Goal: Information Seeking & Learning: Check status

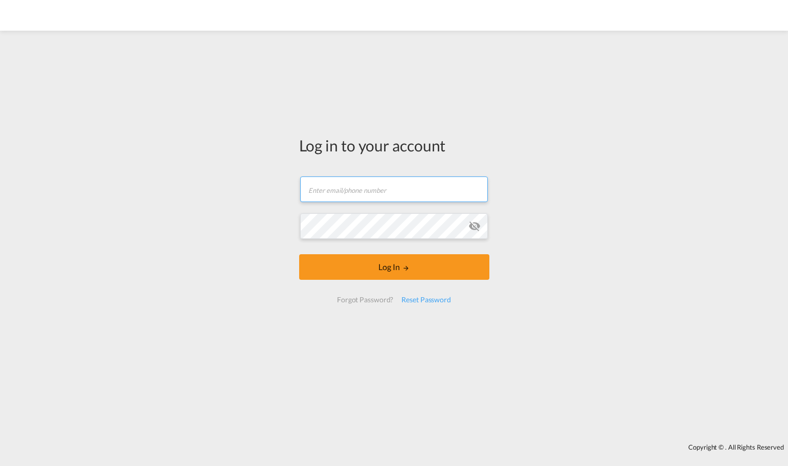
click at [333, 186] on input "text" at bounding box center [394, 189] width 188 height 26
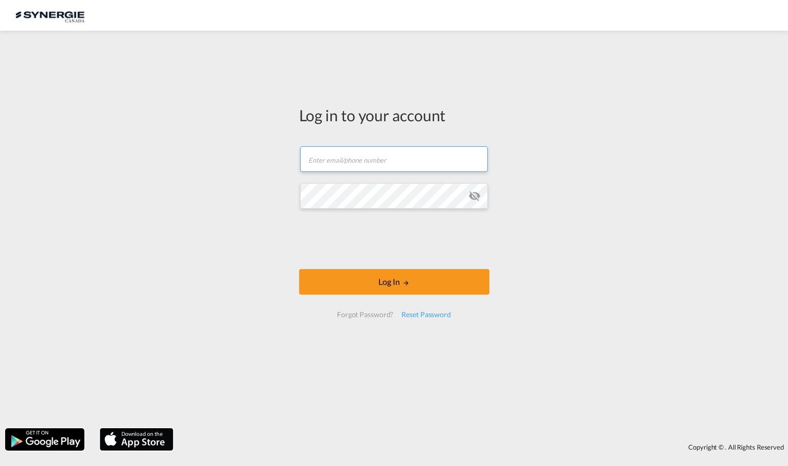
type input "[PERSON_NAME][EMAIL_ADDRESS][DOMAIN_NAME]"
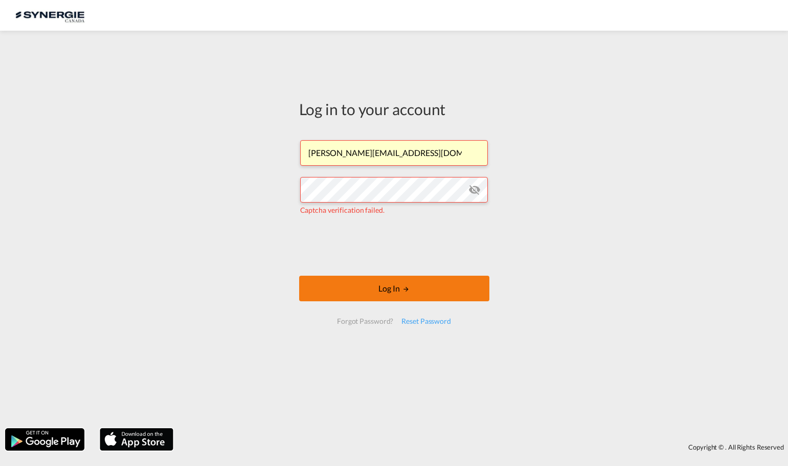
click at [427, 293] on button "Log In" at bounding box center [394, 289] width 190 height 26
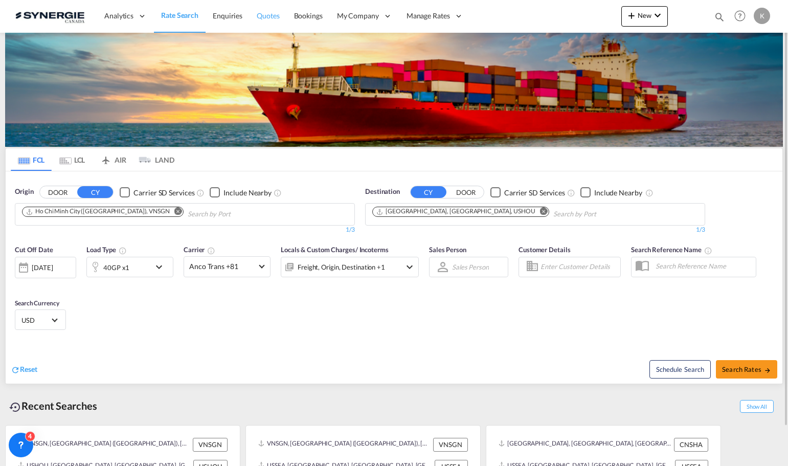
click at [276, 13] on span "Quotes" at bounding box center [268, 15] width 22 height 9
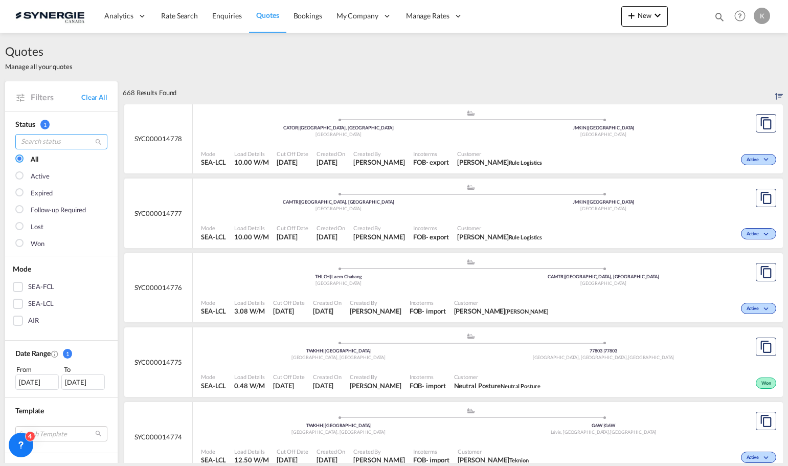
click at [58, 141] on input "search" at bounding box center [61, 141] width 92 height 15
paste input "13889"
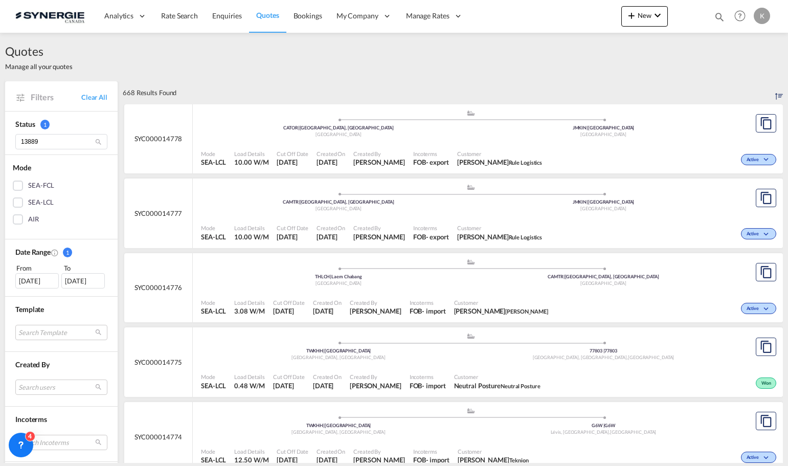
click at [97, 141] on md-icon "icon-magnify" at bounding box center [99, 142] width 8 height 8
click at [95, 142] on md-icon "icon-magnify" at bounding box center [99, 142] width 8 height 8
click at [99, 143] on md-icon "icon-magnify" at bounding box center [99, 142] width 8 height 8
click at [69, 148] on input "13889" at bounding box center [61, 141] width 92 height 15
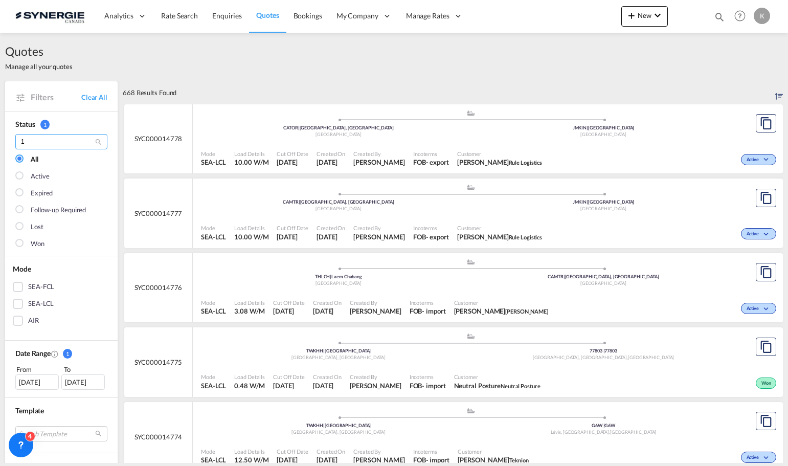
type input "1"
click at [71, 141] on input "1" at bounding box center [61, 141] width 92 height 15
paste input "SYC000013889"
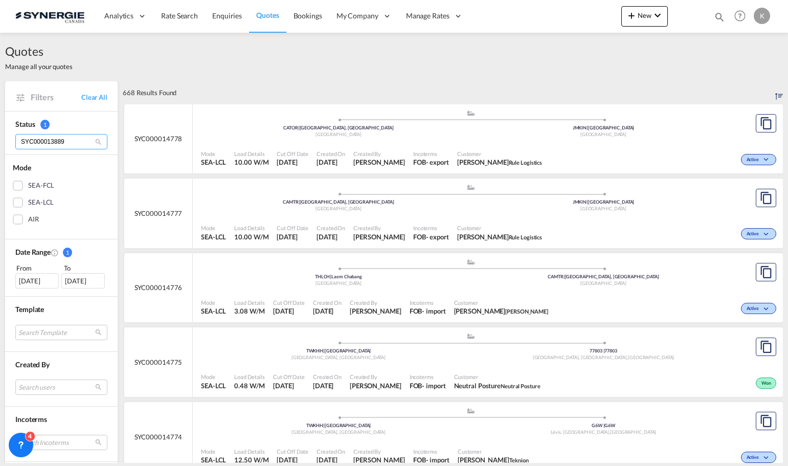
type input "SYC000013889"
click at [95, 143] on md-icon "icon-magnify" at bounding box center [99, 142] width 8 height 8
click at [96, 143] on md-icon "icon-magnify" at bounding box center [99, 142] width 8 height 8
click at [78, 144] on input "SYC000013889" at bounding box center [61, 141] width 92 height 15
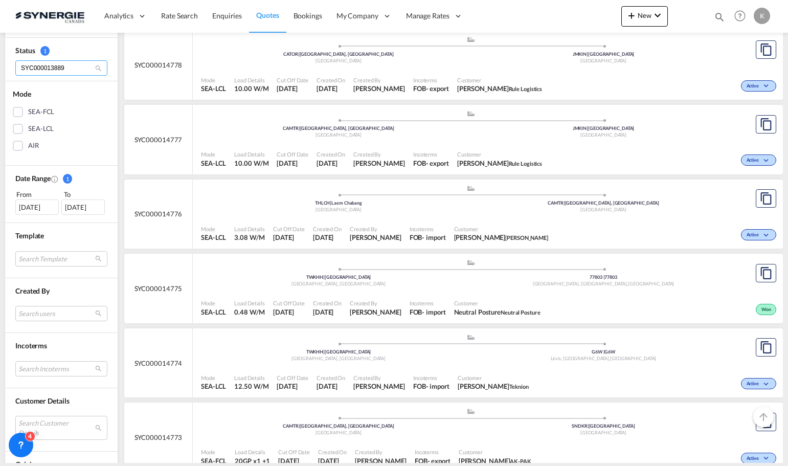
scroll to position [51, 0]
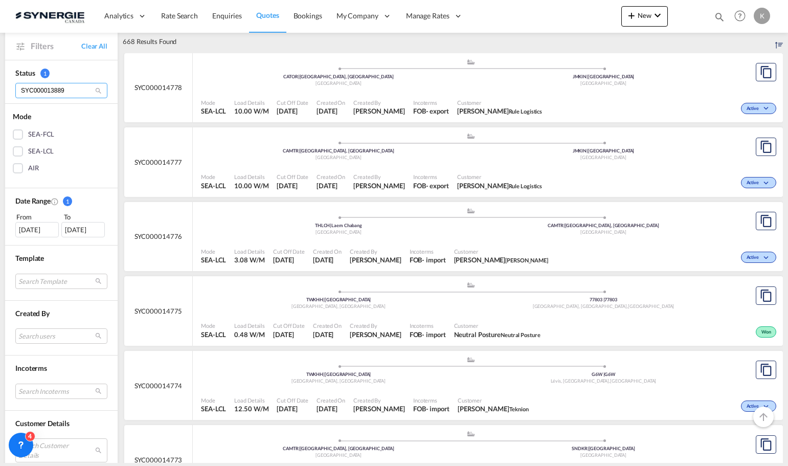
click at [71, 93] on input "SYC000013889" at bounding box center [61, 90] width 92 height 15
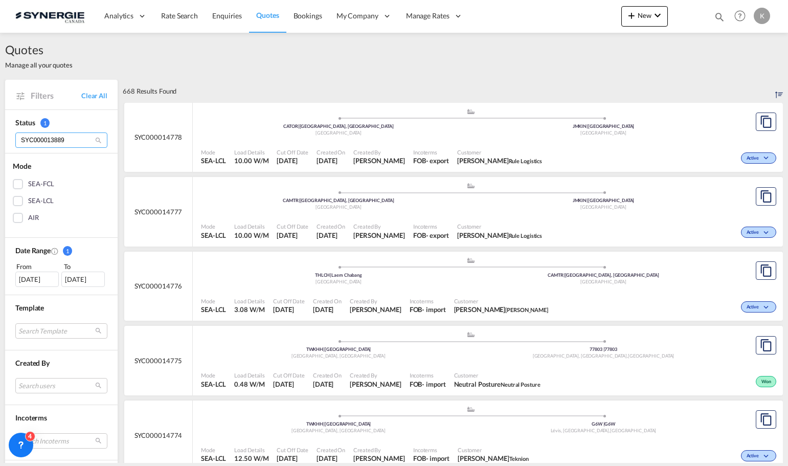
scroll to position [0, 0]
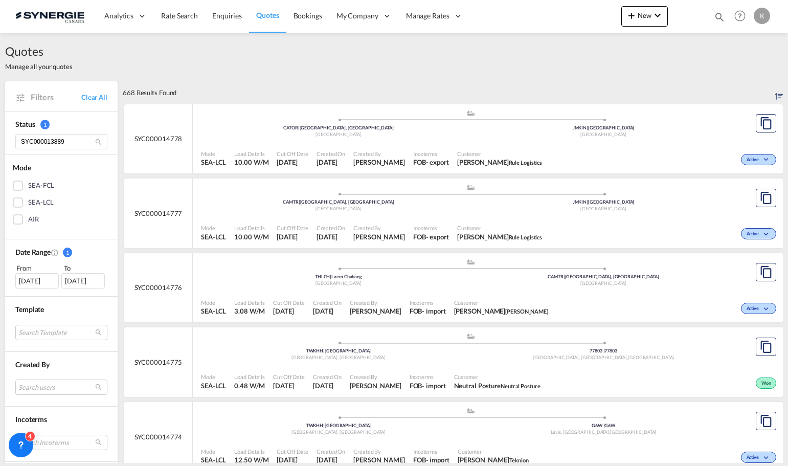
click at [99, 141] on md-icon "icon-magnify" at bounding box center [99, 142] width 8 height 8
click at [66, 144] on input "SYC000013889" at bounding box center [61, 141] width 92 height 15
click at [185, 19] on span "Rate Search" at bounding box center [179, 15] width 37 height 9
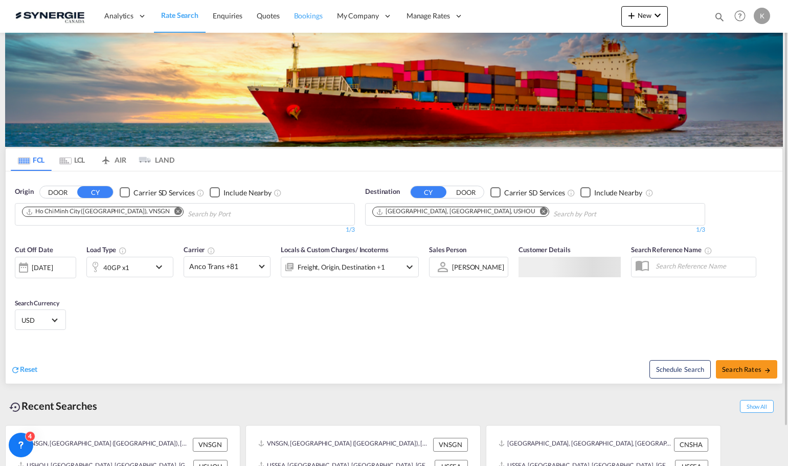
click at [314, 17] on span "Bookings" at bounding box center [308, 15] width 29 height 9
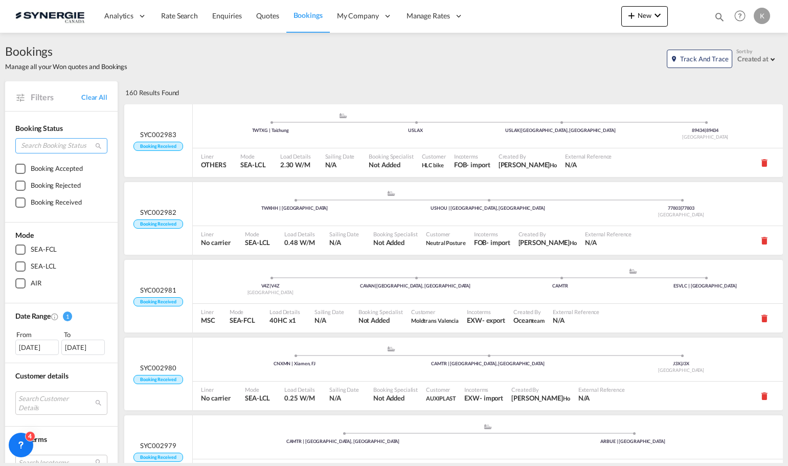
click at [58, 148] on input "search" at bounding box center [61, 145] width 92 height 15
paste input "SYC000013889"
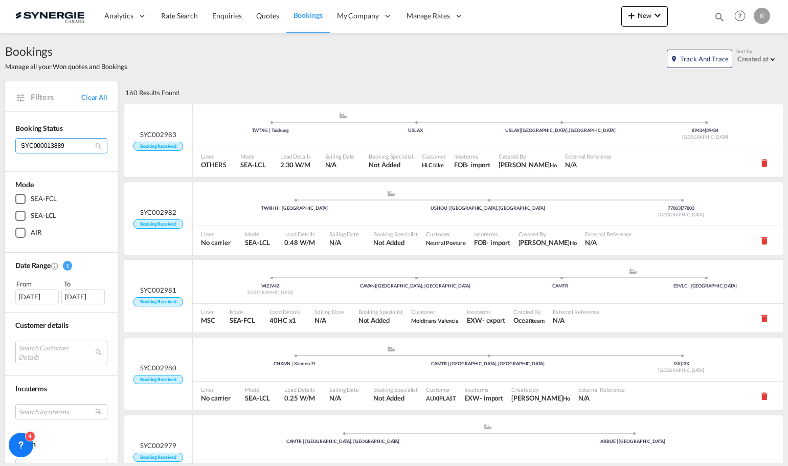
type input "SYC000013889"
click at [20, 214] on div "SEA-LCL" at bounding box center [20, 216] width 10 height 10
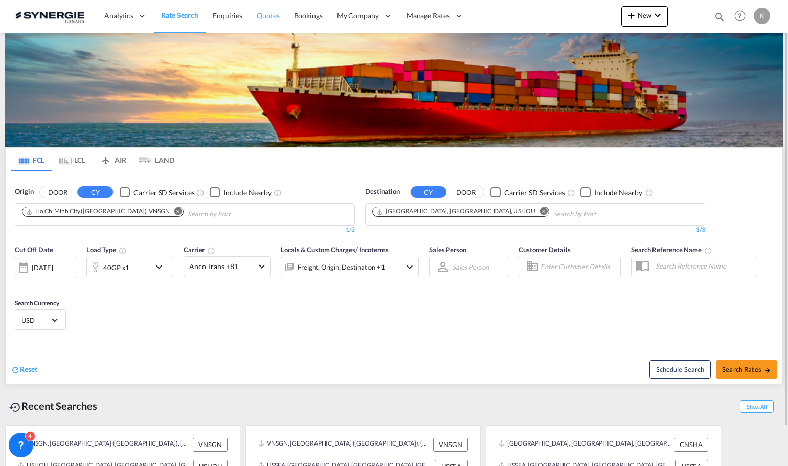
click at [269, 25] on link "Quotes" at bounding box center [268, 15] width 37 height 33
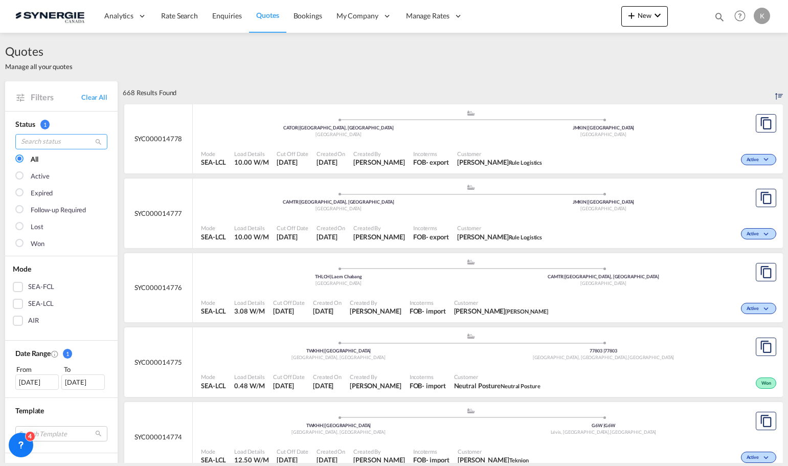
click at [77, 144] on input "search" at bounding box center [61, 141] width 92 height 15
click at [51, 139] on input "search" at bounding box center [61, 141] width 92 height 15
paste input "SYC000013889"
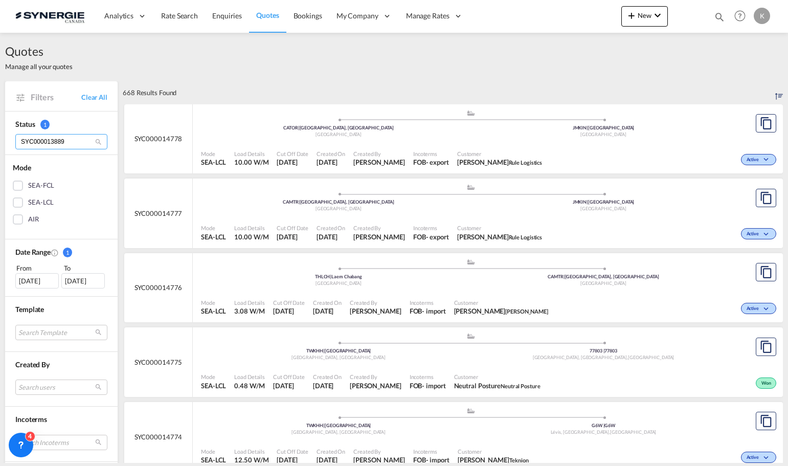
type input "SYC000013889"
click at [20, 184] on div "SEA-FCL" at bounding box center [18, 185] width 10 height 10
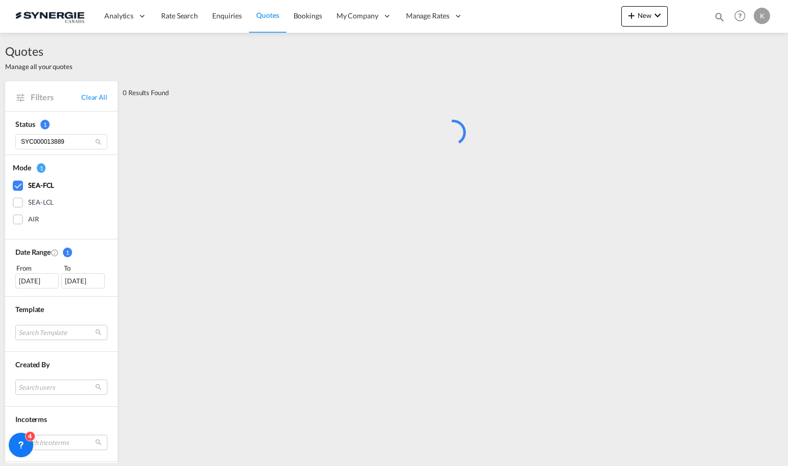
click at [17, 199] on div "SEA-LCL" at bounding box center [18, 202] width 10 height 10
click at [18, 187] on div "SEA-FCL" at bounding box center [18, 185] width 10 height 10
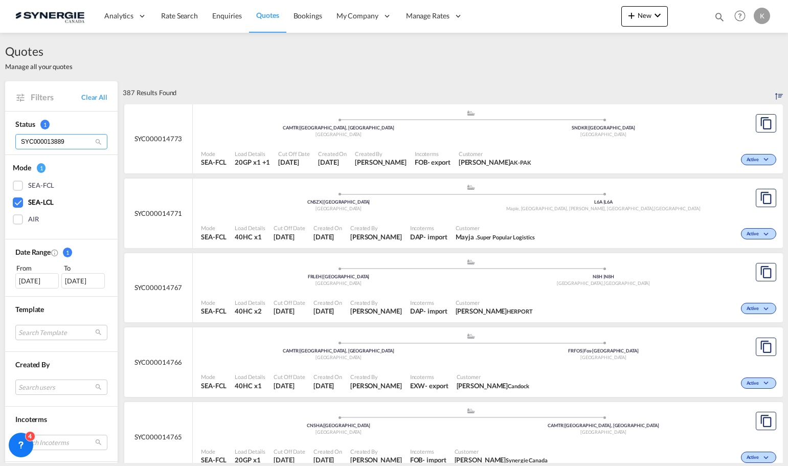
click at [48, 142] on input "SYC000013889" at bounding box center [61, 141] width 92 height 15
click at [79, 145] on input "SYC000013889" at bounding box center [61, 141] width 92 height 15
click at [98, 145] on md-icon "icon-magnify" at bounding box center [99, 142] width 8 height 8
click at [98, 141] on md-icon "icon-magnify" at bounding box center [99, 142] width 8 height 8
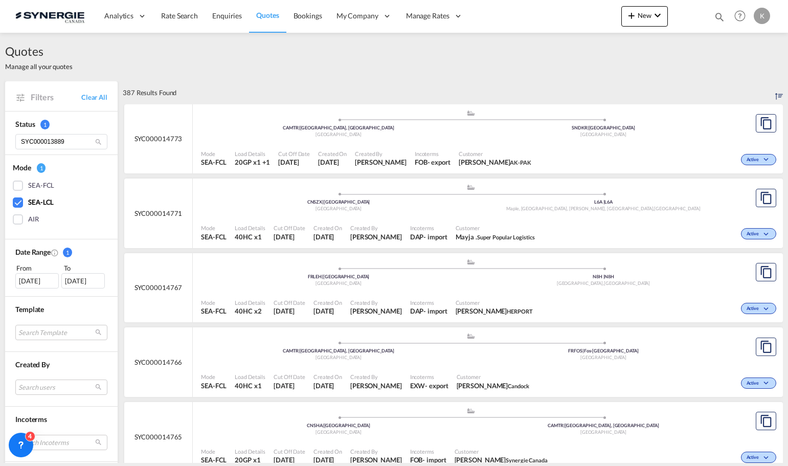
drag, startPoint x: 34, startPoint y: 166, endPoint x: 41, endPoint y: 167, distance: 6.7
click at [35, 166] on div "Mode 1" at bounding box center [29, 168] width 33 height 10
click at [41, 167] on span "1" at bounding box center [41, 168] width 9 height 10
click at [48, 277] on div "[DATE]" at bounding box center [36, 280] width 43 height 15
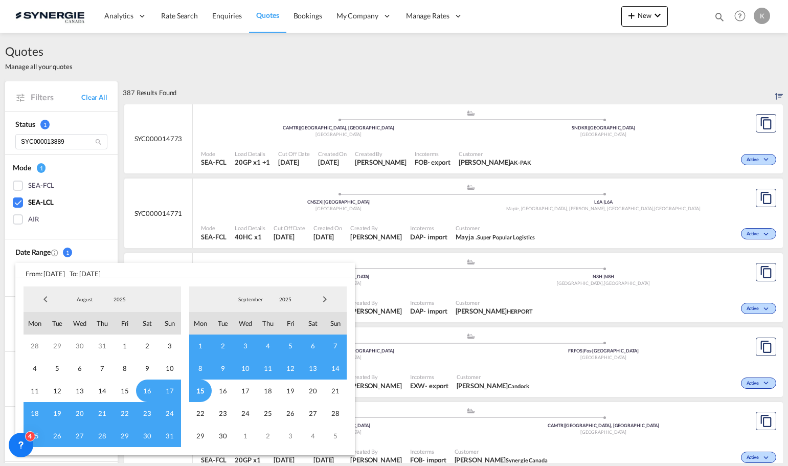
click at [48, 300] on span "Previous Month" at bounding box center [45, 299] width 20 height 20
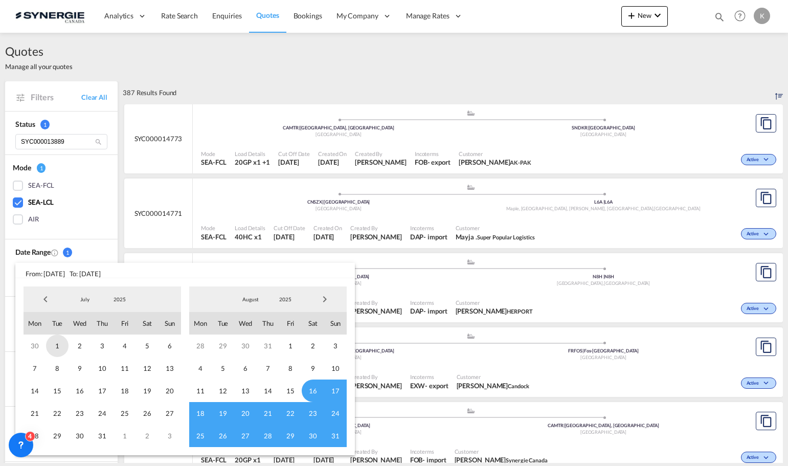
click at [66, 345] on span "1" at bounding box center [57, 345] width 22 height 22
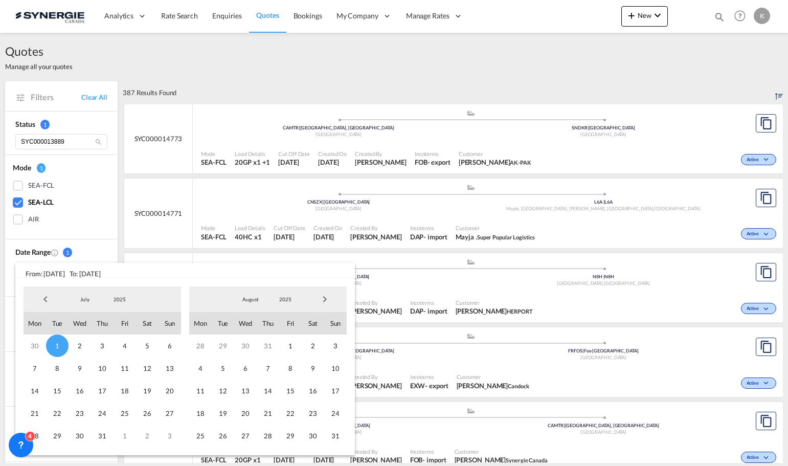
click at [104, 211] on md-backdrop at bounding box center [394, 233] width 788 height 466
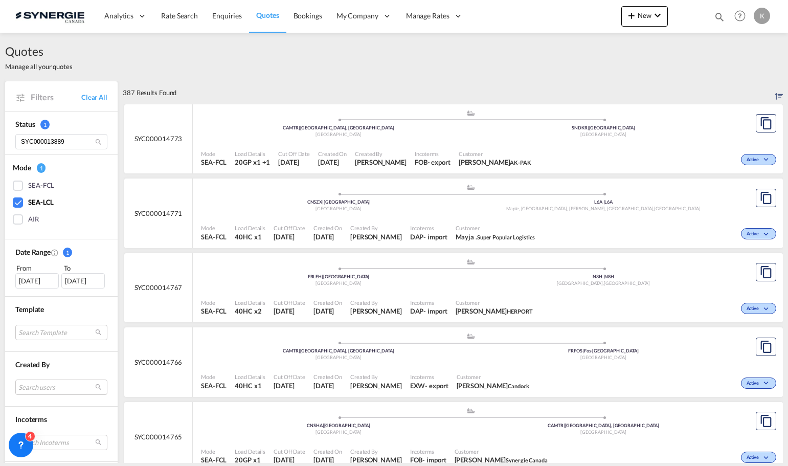
click at [90, 283] on div "[DATE]" at bounding box center [82, 280] width 43 height 15
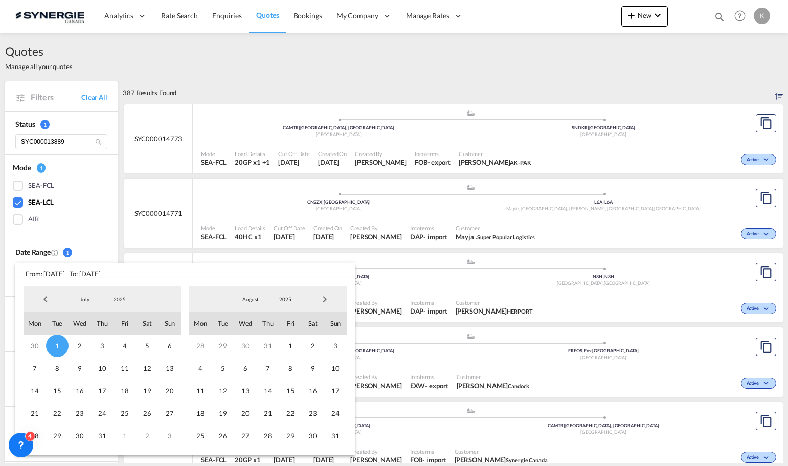
click at [333, 297] on span "Next Month" at bounding box center [324, 299] width 20 height 20
click at [290, 392] on span "19" at bounding box center [290, 390] width 22 height 22
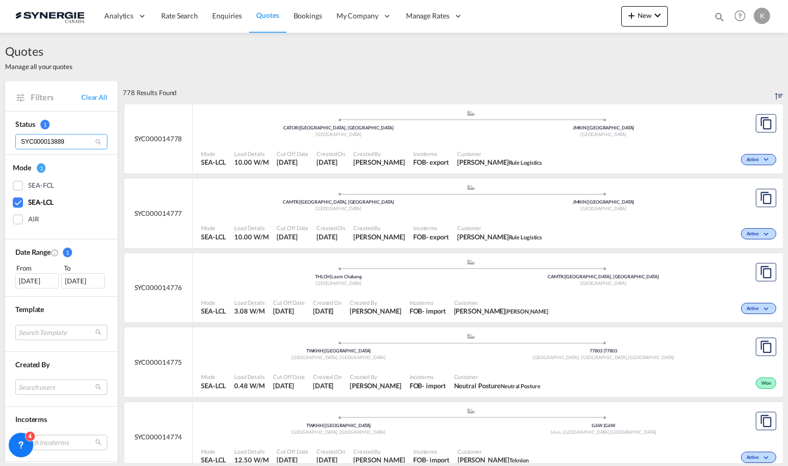
drag, startPoint x: 70, startPoint y: 144, endPoint x: 0, endPoint y: 140, distance: 70.2
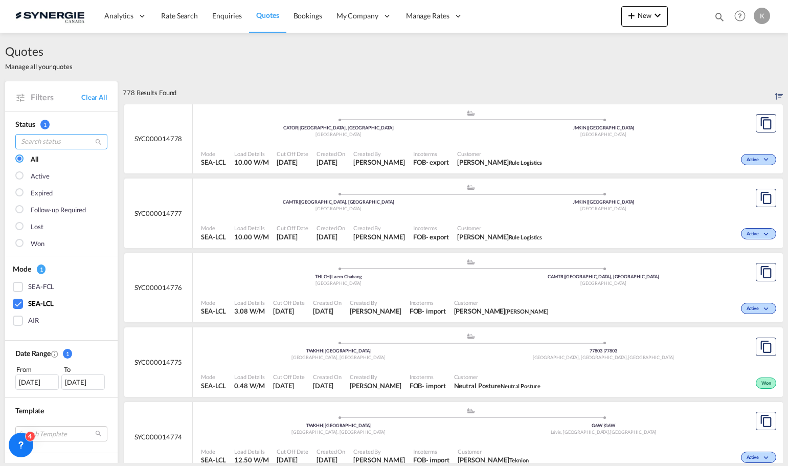
click at [57, 143] on input "search" at bounding box center [61, 141] width 92 height 15
paste input "SYC000012741"
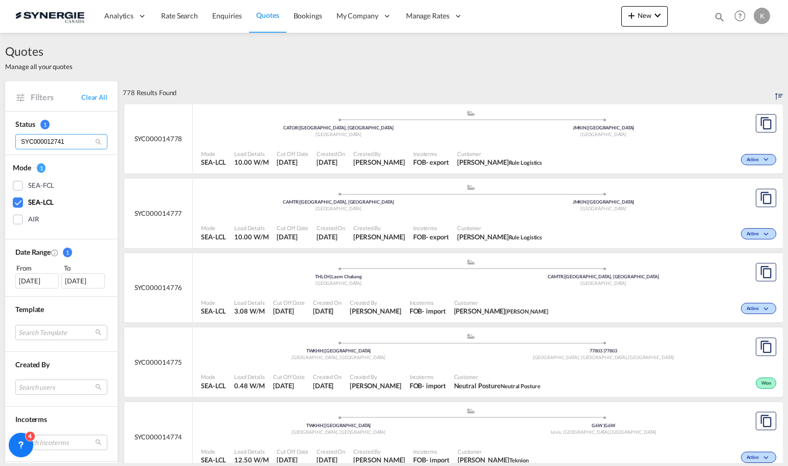
type input "SYC000012741"
click at [99, 141] on md-icon "icon-magnify" at bounding box center [99, 142] width 8 height 8
click at [19, 202] on div "SEA-LCL" at bounding box center [18, 202] width 10 height 10
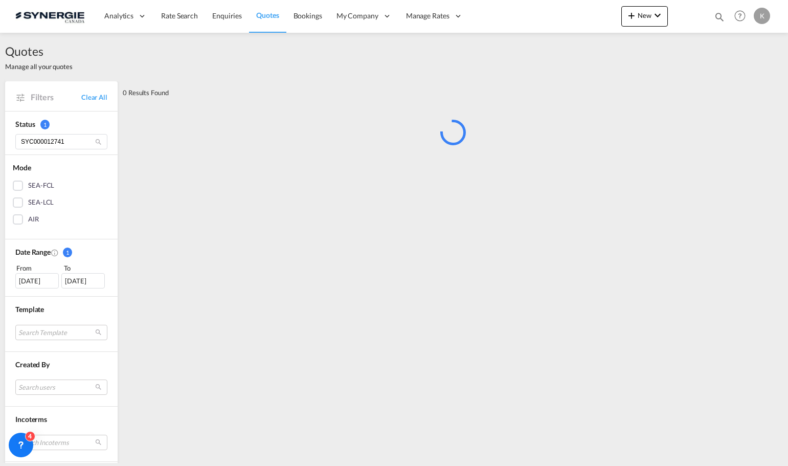
click at [19, 202] on div "SEA-LCL" at bounding box center [18, 202] width 10 height 10
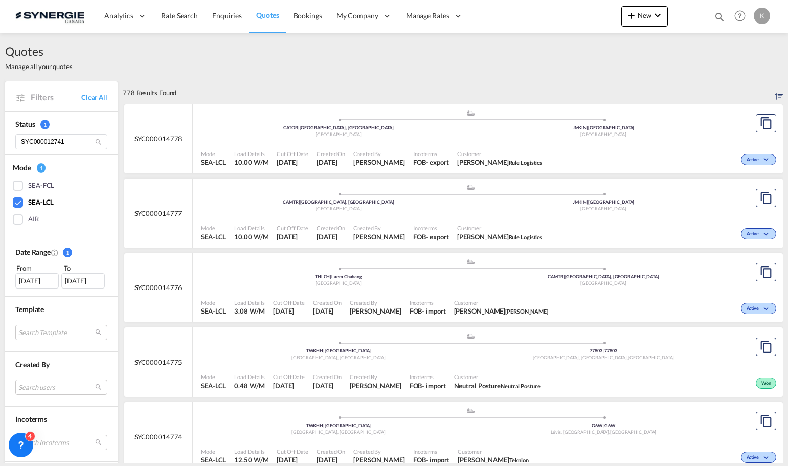
click at [38, 284] on div "[DATE]" at bounding box center [36, 280] width 43 height 15
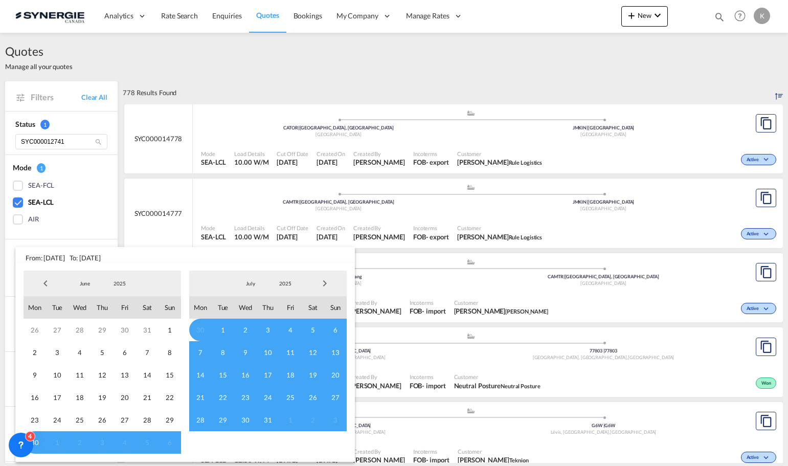
click at [113, 204] on md-backdrop at bounding box center [394, 233] width 788 height 466
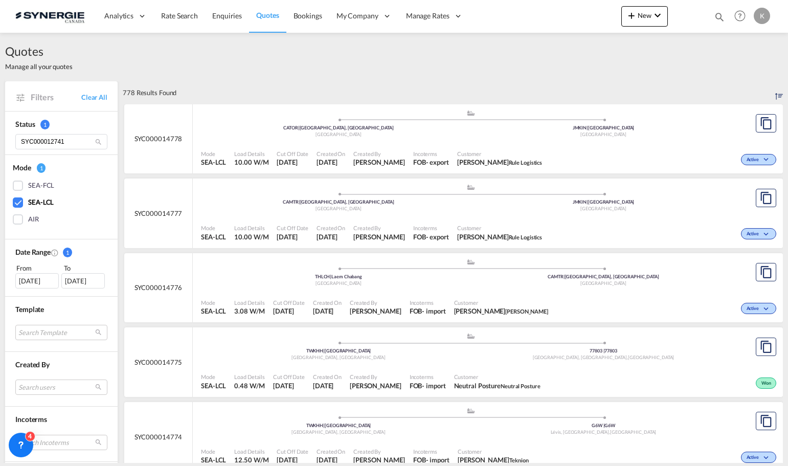
click at [100, 139] on md-icon "icon-magnify" at bounding box center [99, 142] width 8 height 8
click at [98, 142] on md-icon "icon-magnify" at bounding box center [99, 142] width 8 height 8
click at [90, 141] on input "SYC000012741" at bounding box center [61, 141] width 92 height 15
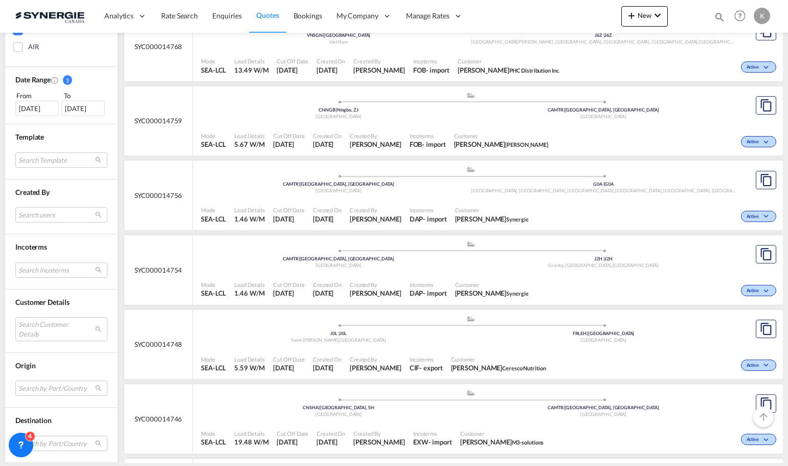
scroll to position [665, 0]
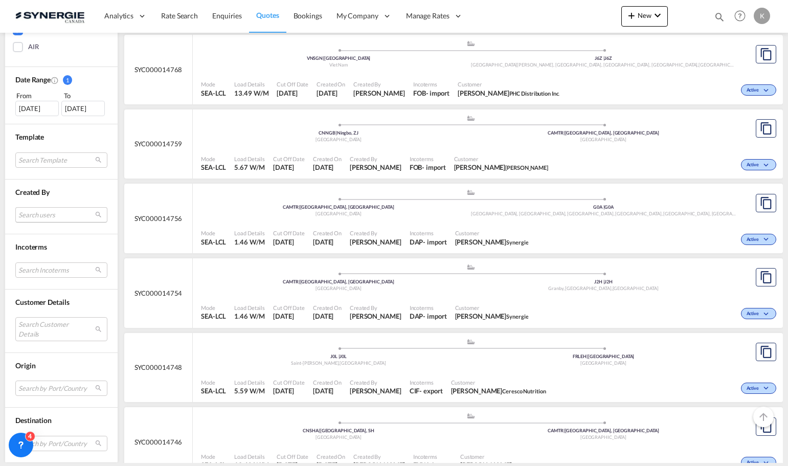
click at [70, 209] on md-select "Search users [PERSON_NAME] [PERSON_NAME][EMAIL_ADDRESS][DOMAIN_NAME] [PERSON_NA…" at bounding box center [61, 214] width 92 height 15
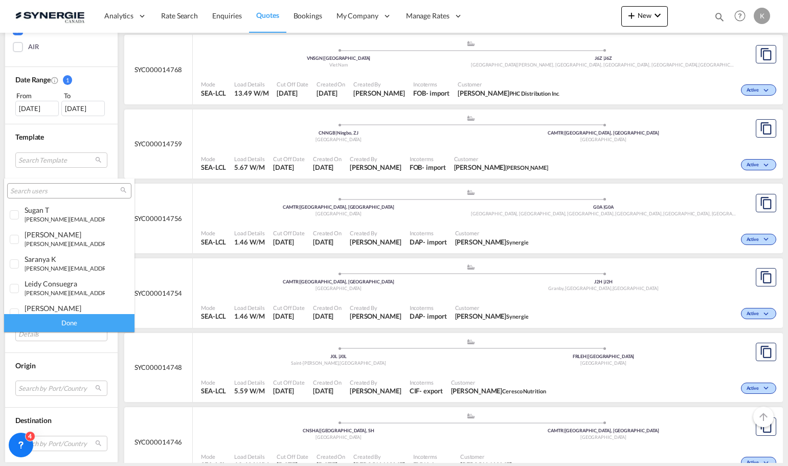
click at [73, 209] on div "sugan T" at bounding box center [65, 210] width 80 height 9
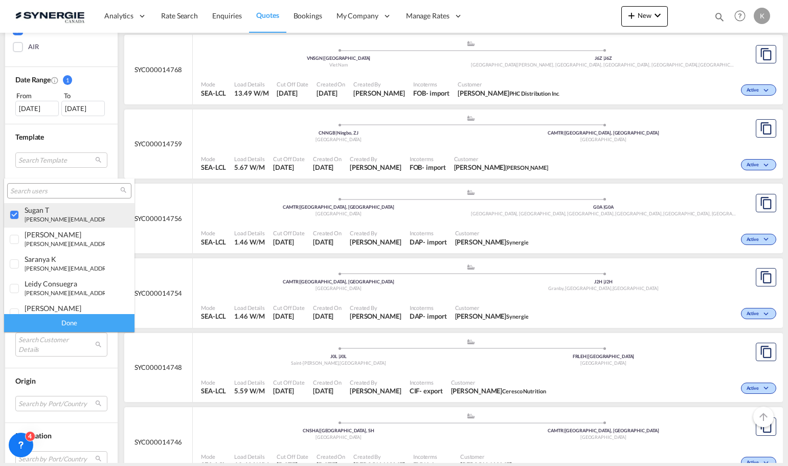
click at [14, 216] on div at bounding box center [15, 215] width 10 height 10
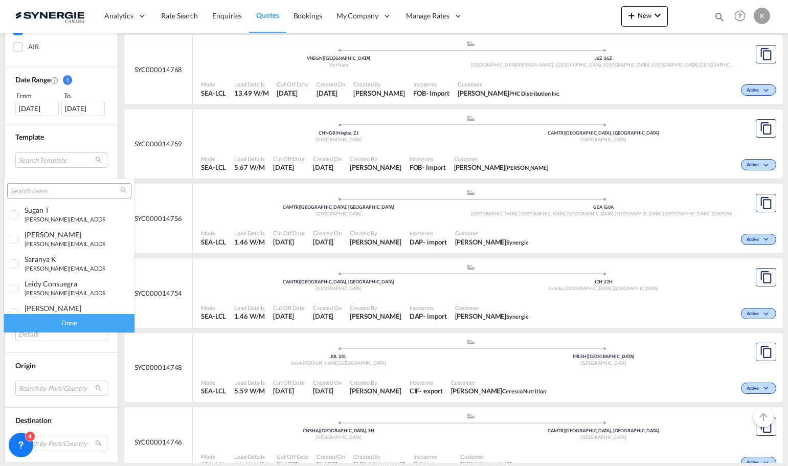
click at [22, 193] on input "search" at bounding box center [65, 191] width 110 height 9
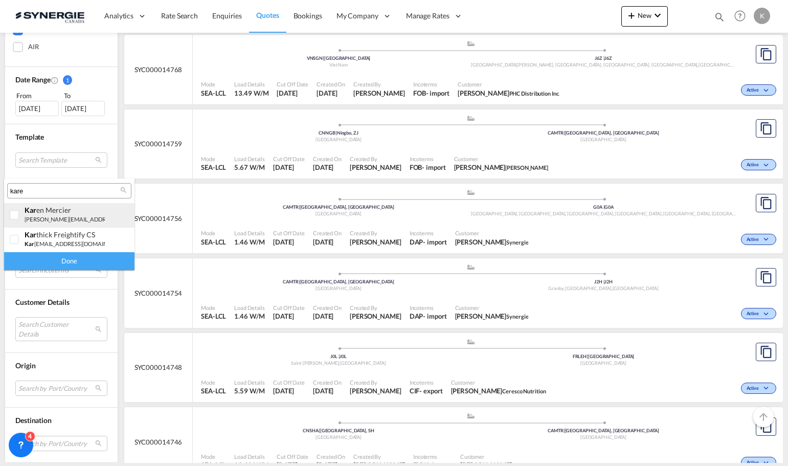
type input "kare"
click at [60, 212] on md-content "kare kare n Mercier [PERSON_NAME][EMAIL_ADDRESS][DOMAIN_NAME] [PERSON_NAME] Fre…" at bounding box center [69, 224] width 130 height 92
click at [18, 212] on div at bounding box center [15, 215] width 10 height 10
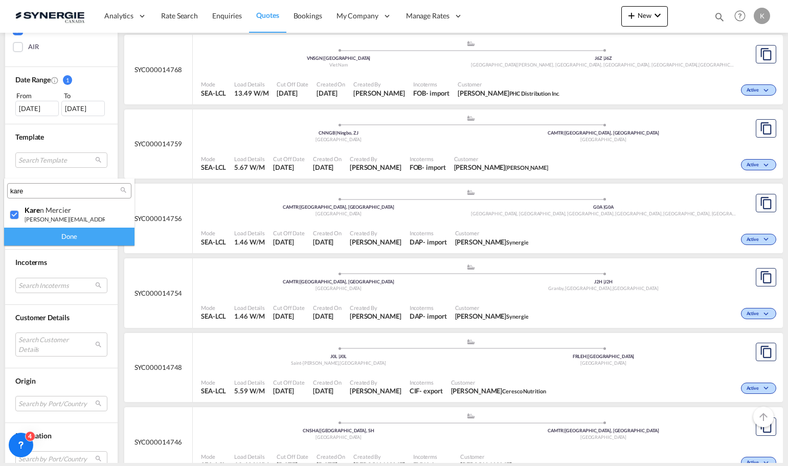
click at [105, 234] on div "Done" at bounding box center [69, 237] width 130 height 18
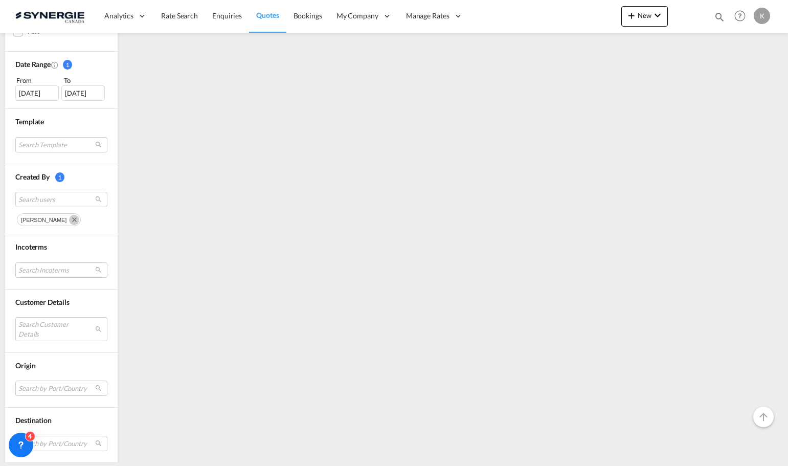
scroll to position [0, 0]
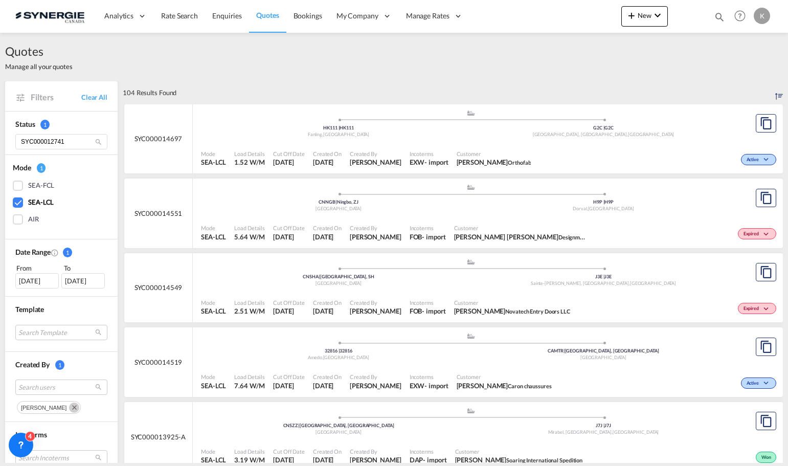
click at [37, 278] on div "[DATE]" at bounding box center [36, 280] width 43 height 15
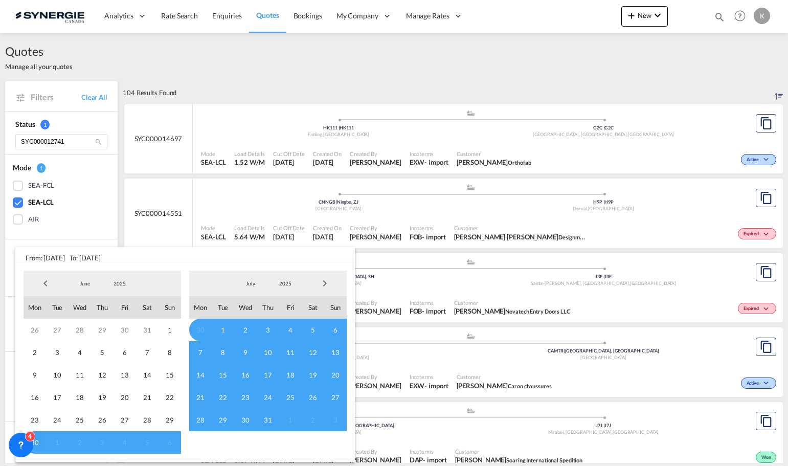
click at [42, 283] on span "Previous Month" at bounding box center [45, 283] width 20 height 20
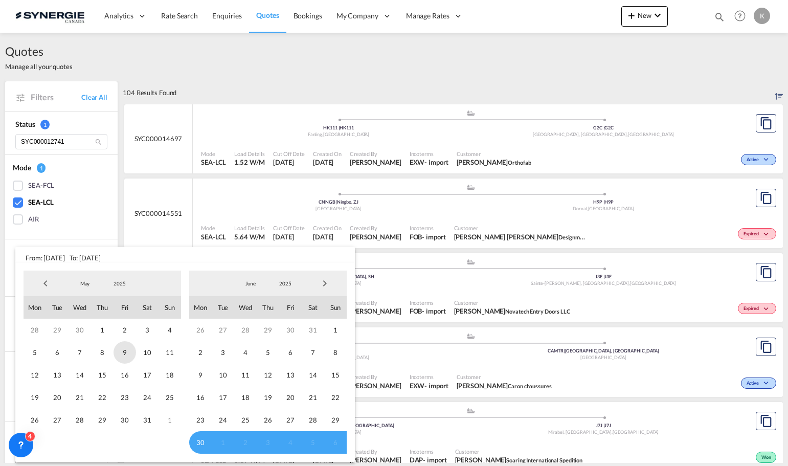
click at [132, 360] on span "9" at bounding box center [125, 352] width 22 height 22
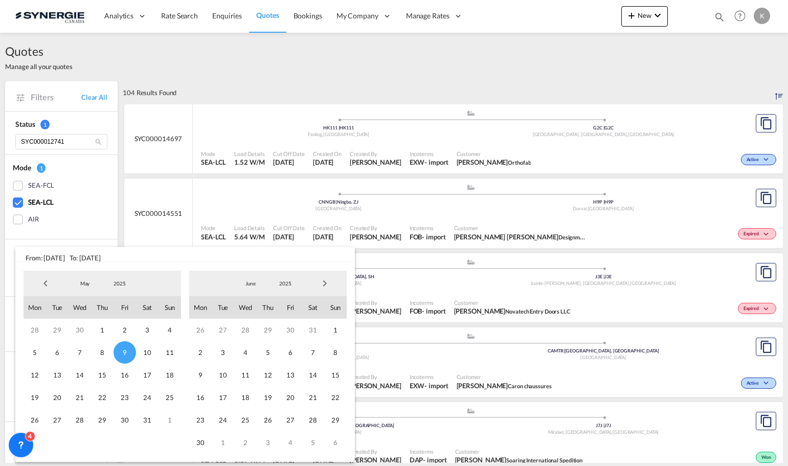
click at [122, 205] on md-backdrop at bounding box center [394, 233] width 788 height 466
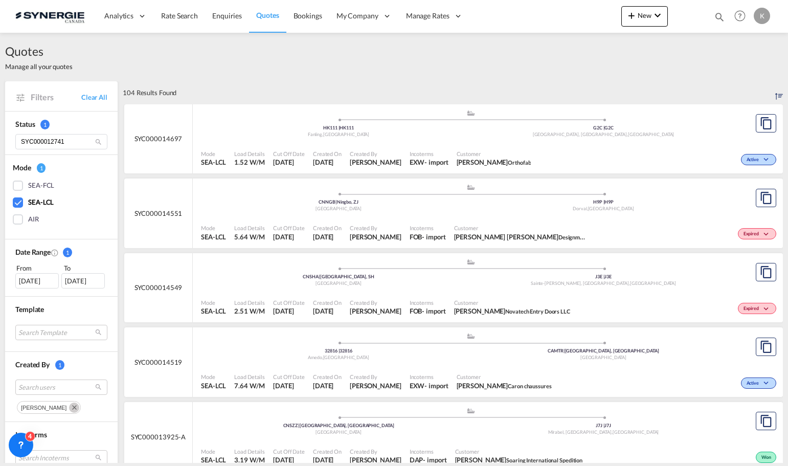
click at [85, 284] on div "[DATE]" at bounding box center [82, 280] width 43 height 15
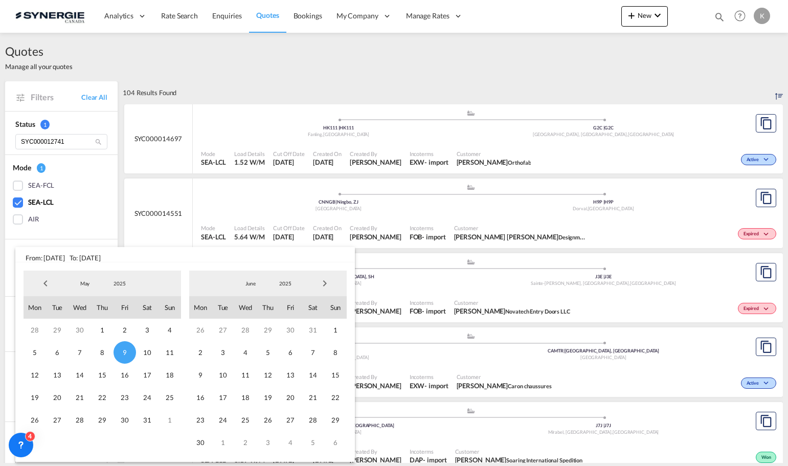
click at [322, 287] on span "Next Month" at bounding box center [324, 283] width 20 height 20
click at [323, 287] on span "Next Month" at bounding box center [324, 283] width 20 height 20
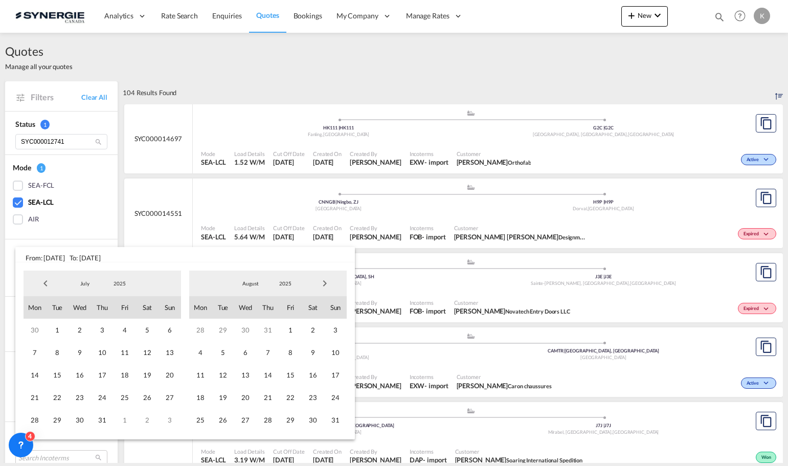
click at [321, 285] on span "Next Month" at bounding box center [324, 283] width 20 height 20
click at [274, 362] on div "1 2 3 4 5 6 7 8 9 10 11 12 13 14 15 16 17 18 19 20 21 22 23 24 25 26 27 28 29 3…" at bounding box center [267, 375] width 157 height 112
click at [271, 357] on span "11" at bounding box center [268, 352] width 22 height 22
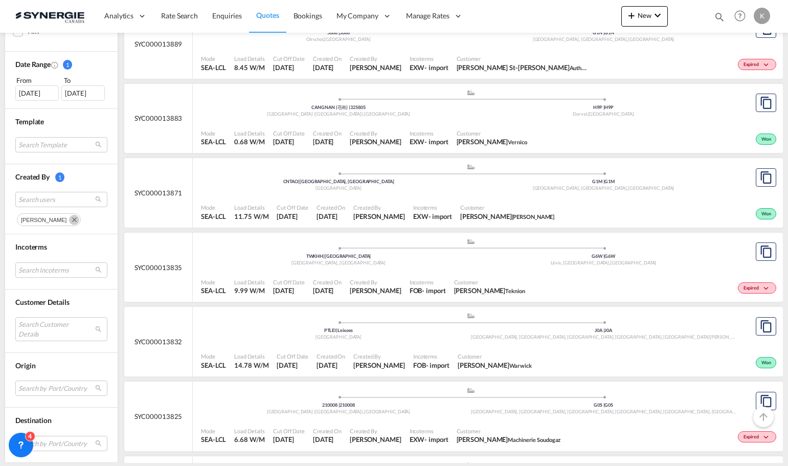
scroll to position [2946, 0]
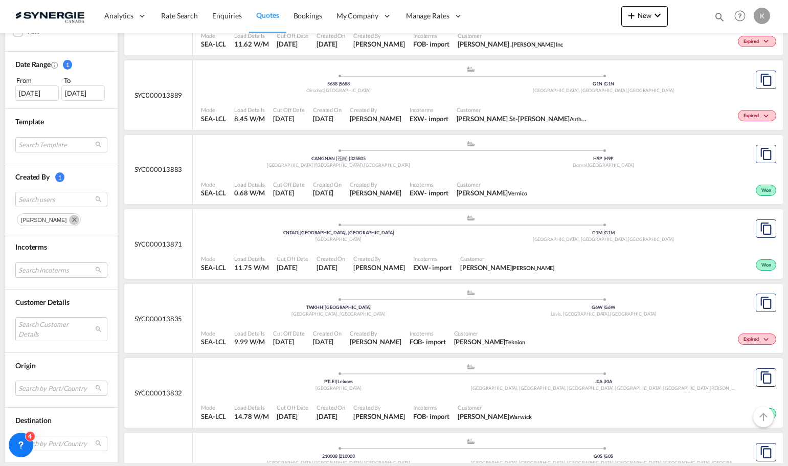
click at [165, 92] on span "SYC000013889" at bounding box center [158, 94] width 48 height 9
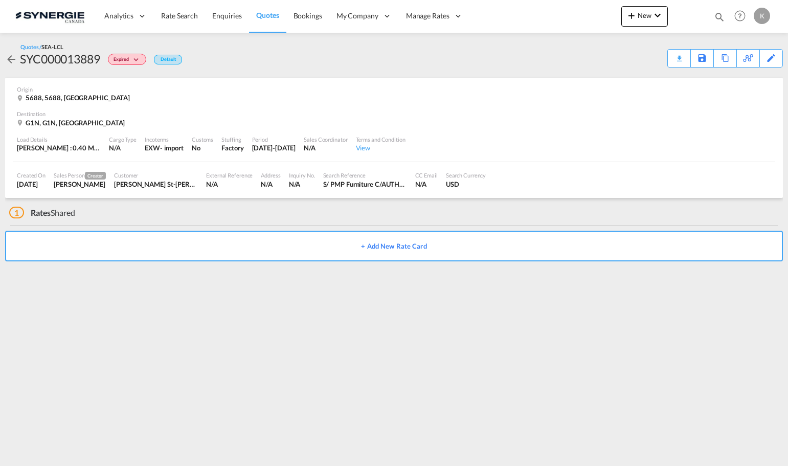
click at [13, 56] on md-icon "icon-arrow-left" at bounding box center [11, 59] width 12 height 12
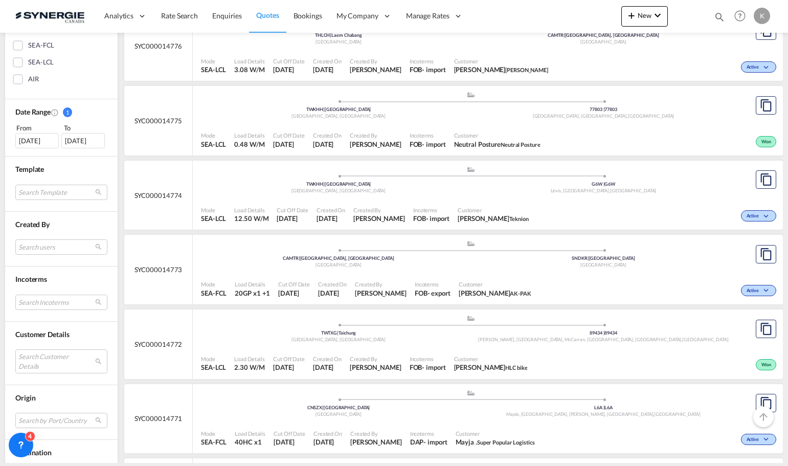
scroll to position [256, 0]
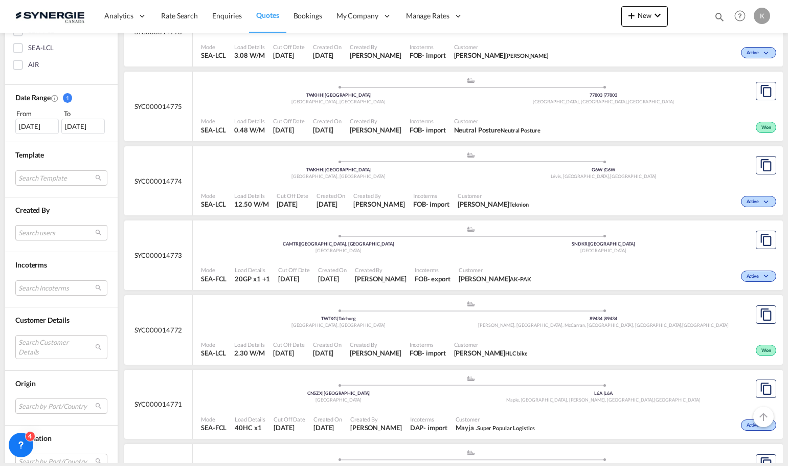
click at [44, 242] on div "Search users [PERSON_NAME] [PERSON_NAME][EMAIL_ADDRESS][DOMAIN_NAME] [PERSON_NA…" at bounding box center [61, 234] width 92 height 19
click at [50, 230] on md-select "Search users [PERSON_NAME] [PERSON_NAME][EMAIL_ADDRESS][DOMAIN_NAME] [PERSON_NA…" at bounding box center [61, 232] width 92 height 15
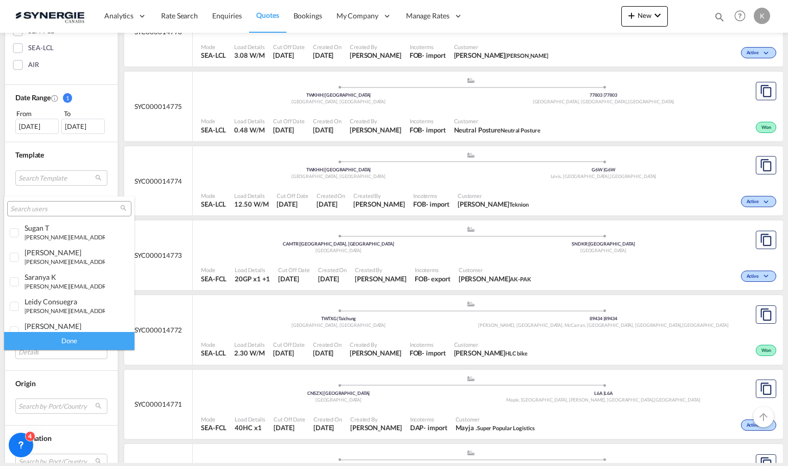
click at [60, 207] on input "search" at bounding box center [65, 209] width 110 height 9
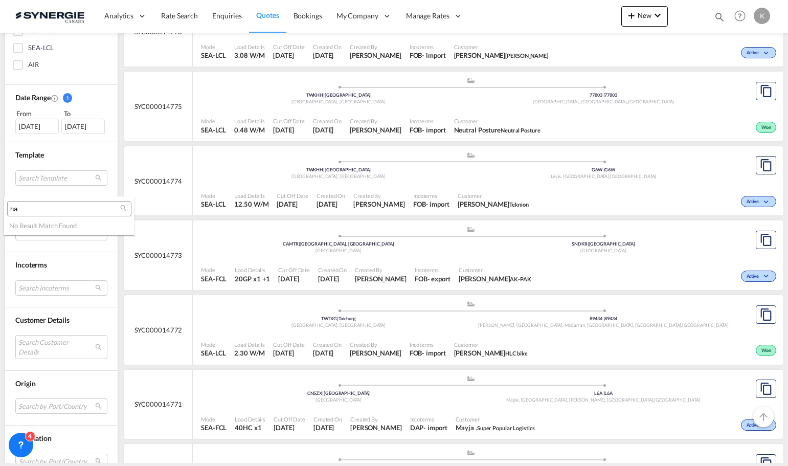
type input "h"
click at [85, 210] on input "stacie" at bounding box center [65, 209] width 110 height 9
type input "s"
click at [125, 122] on md-backdrop at bounding box center [394, 233] width 788 height 466
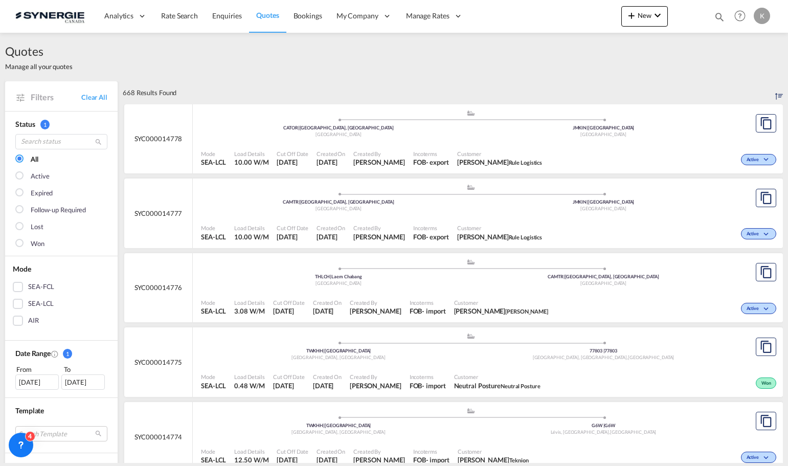
click at [18, 301] on div "SEA-LCL" at bounding box center [18, 304] width 10 height 10
